Goal: Find specific page/section: Find specific page/section

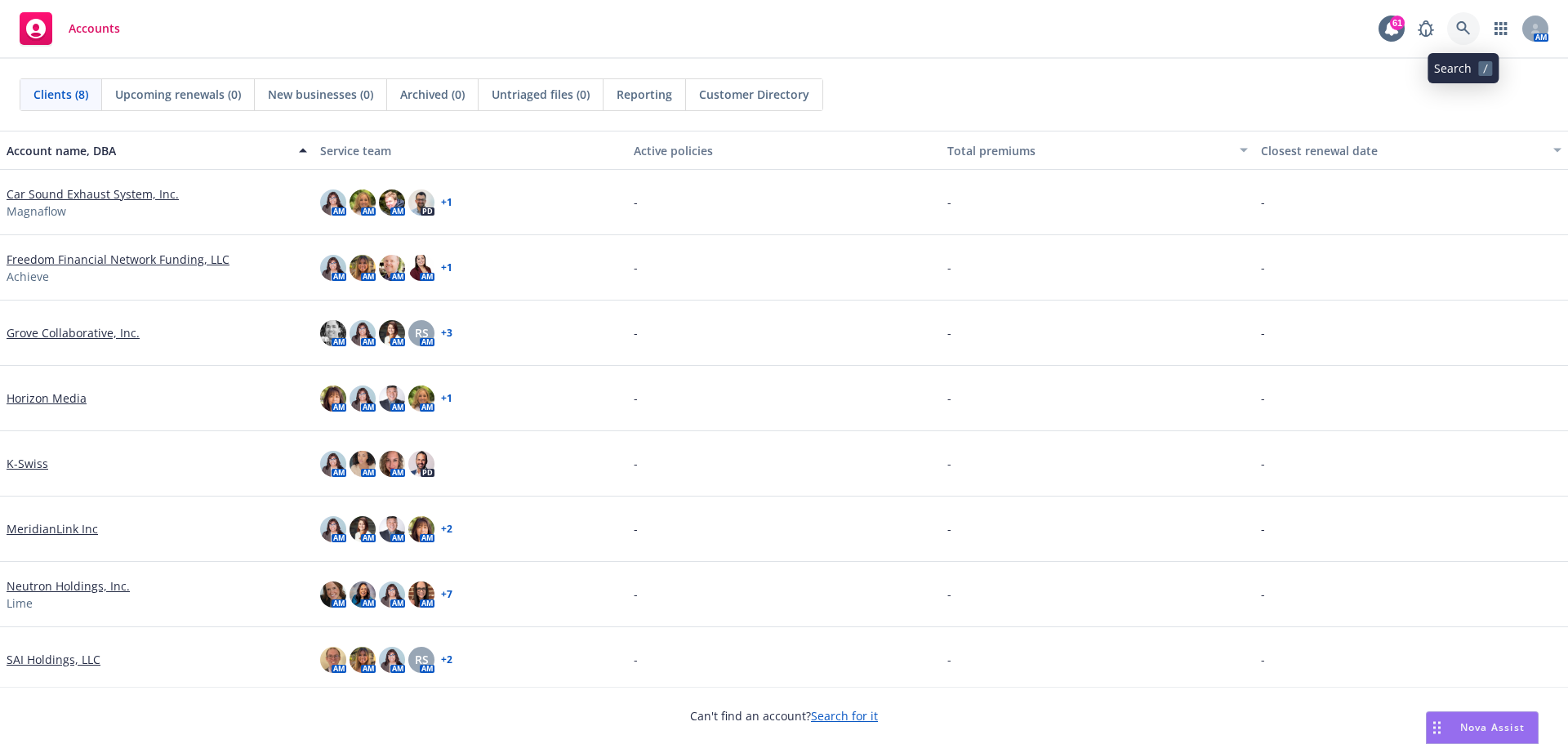
click at [1466, 31] on icon at bounding box center [1463, 28] width 14 height 14
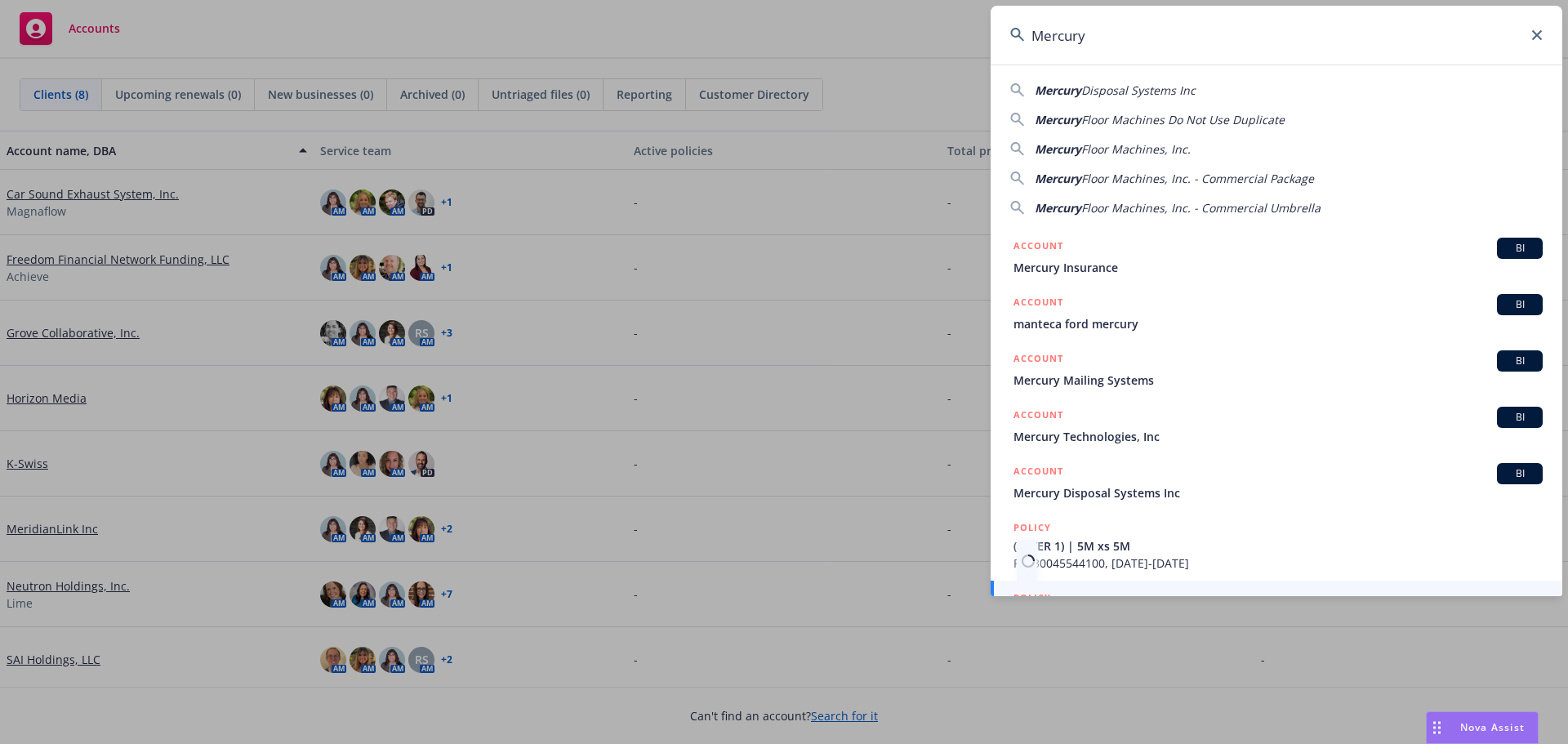
scroll to position [55, 0]
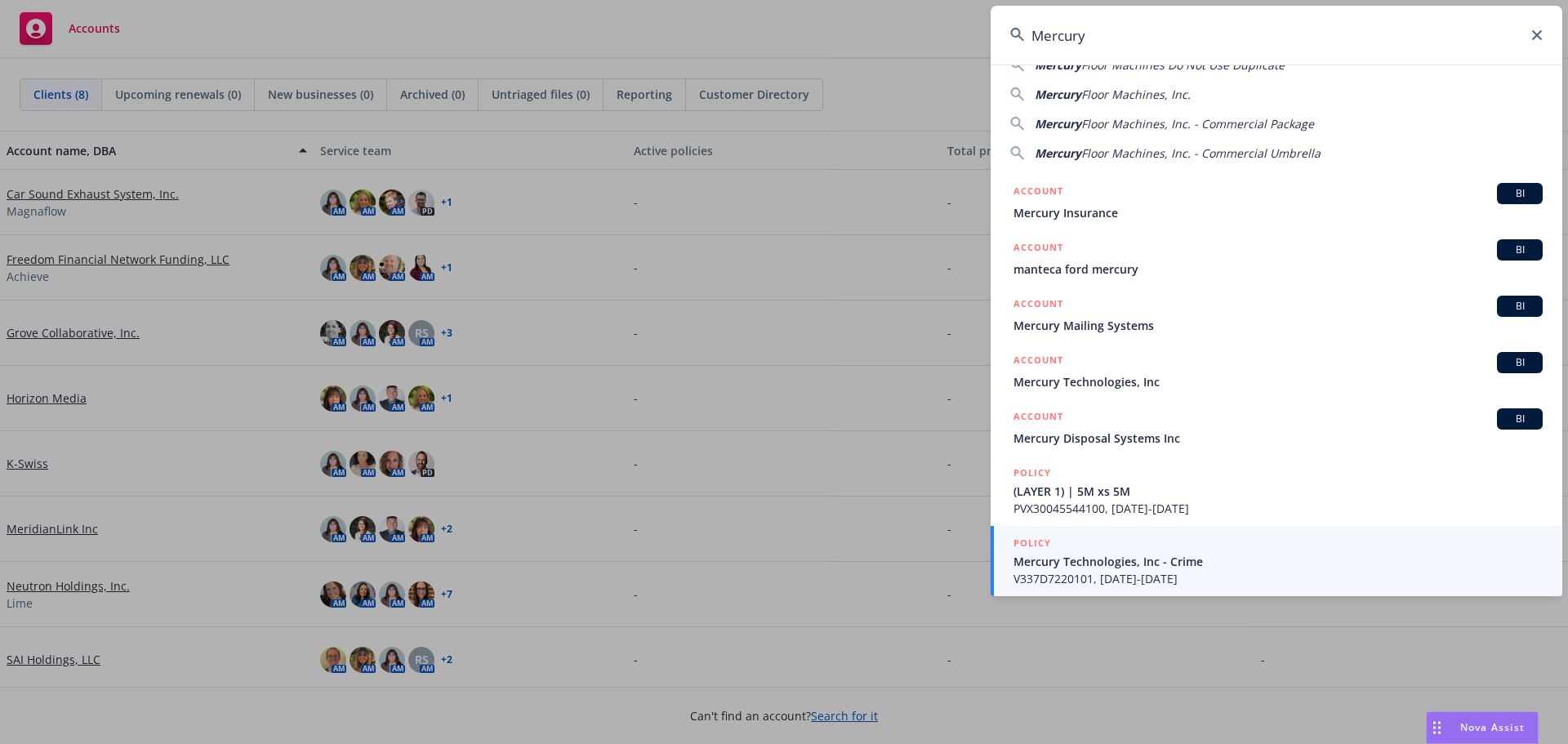
type input "Mercury"
